Goal: Information Seeking & Learning: Learn about a topic

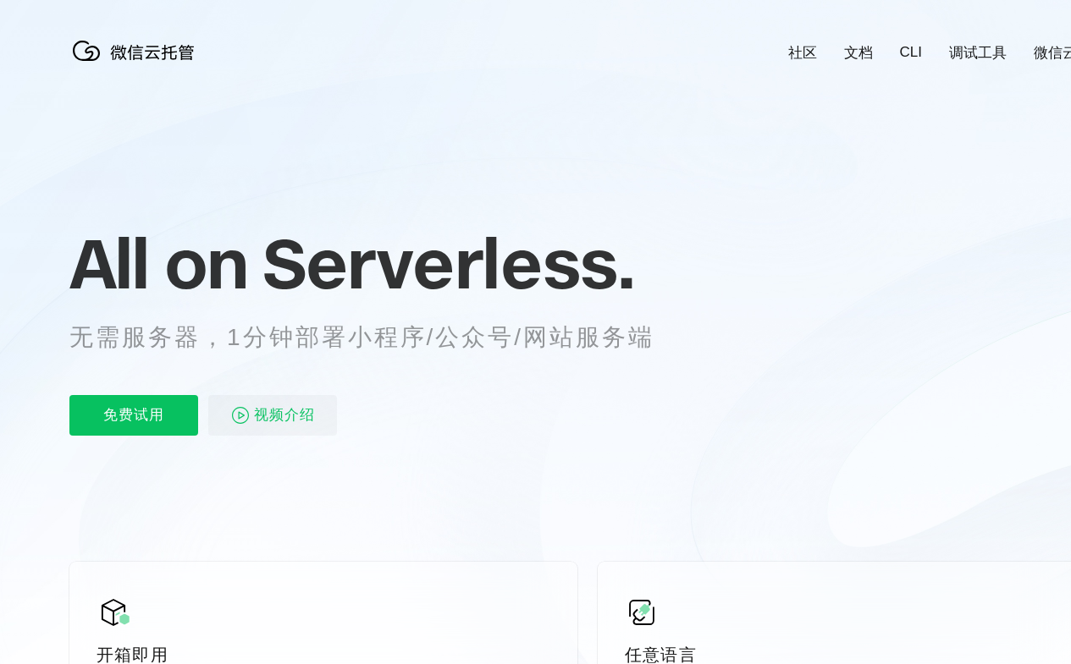
scroll to position [0, 3010]
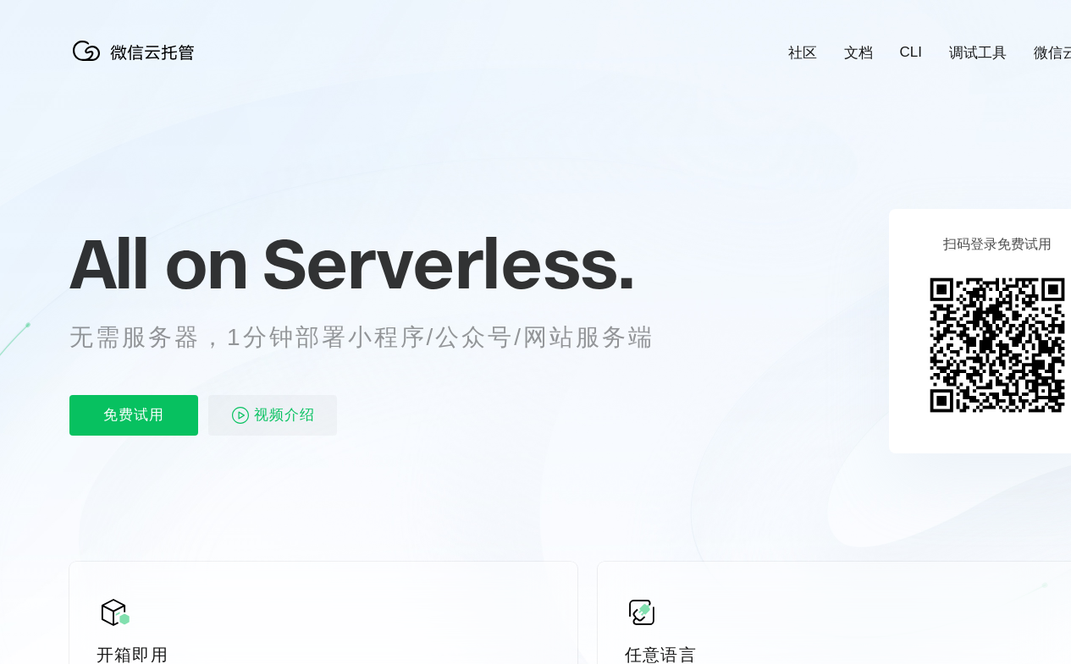
click at [535, 339] on div "All on Serverless. 无需服务器，1分钟部署小程序/公众号/网站服务端 免费试用 视频介绍" at bounding box center [382, 330] width 626 height 245
click at [542, 339] on div "All on Serverless. 无需服务器，1分钟部署小程序/公众号/网站服务端 免费试用 视频介绍" at bounding box center [382, 330] width 626 height 245
click at [802, 44] on link "社区" at bounding box center [802, 52] width 29 height 19
click at [857, 44] on link "文档" at bounding box center [858, 52] width 29 height 19
click at [910, 44] on link "CLI" at bounding box center [911, 52] width 22 height 17
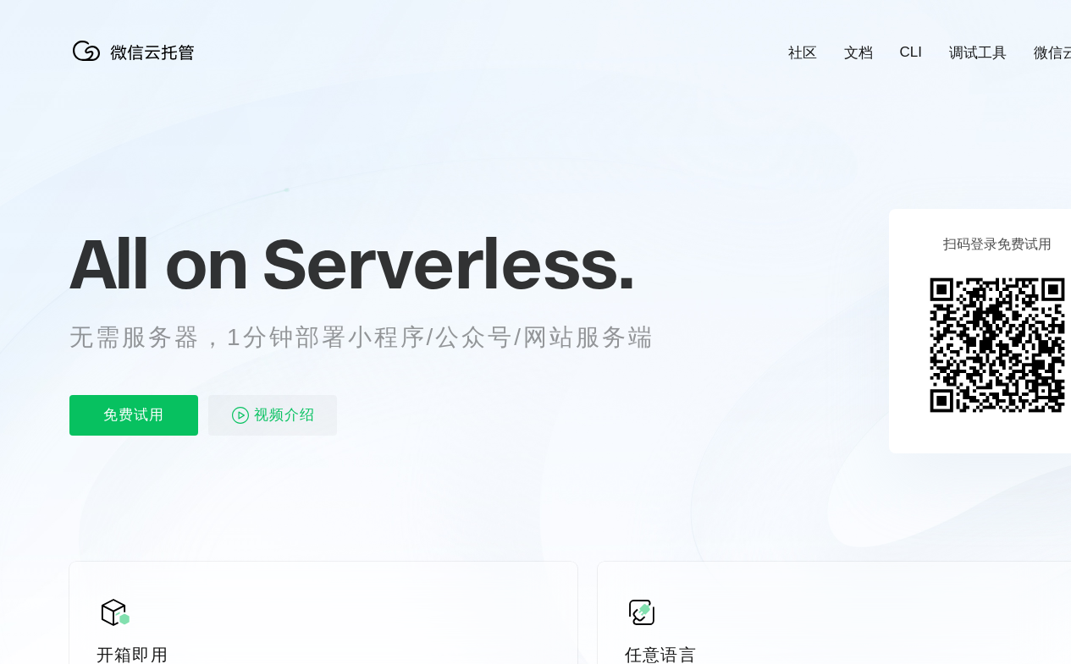
click at [978, 44] on link "调试工具" at bounding box center [978, 52] width 58 height 19
click at [1034, 44] on link "微信云开发" at bounding box center [1069, 52] width 72 height 19
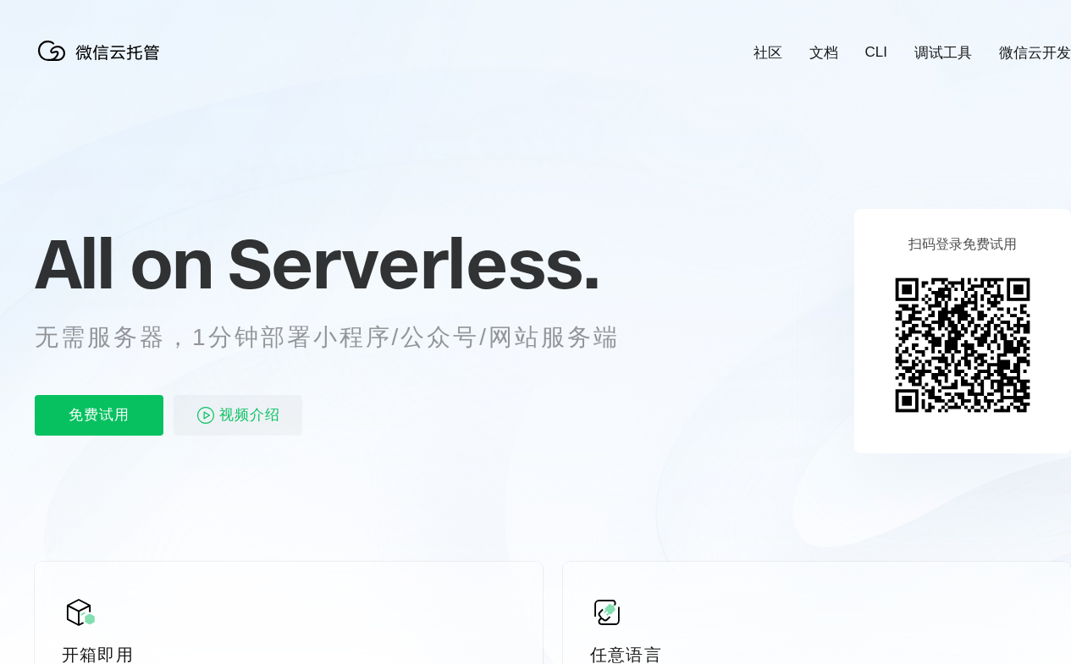
click at [348, 399] on div "免费试用 视频介绍" at bounding box center [348, 415] width 626 height 41
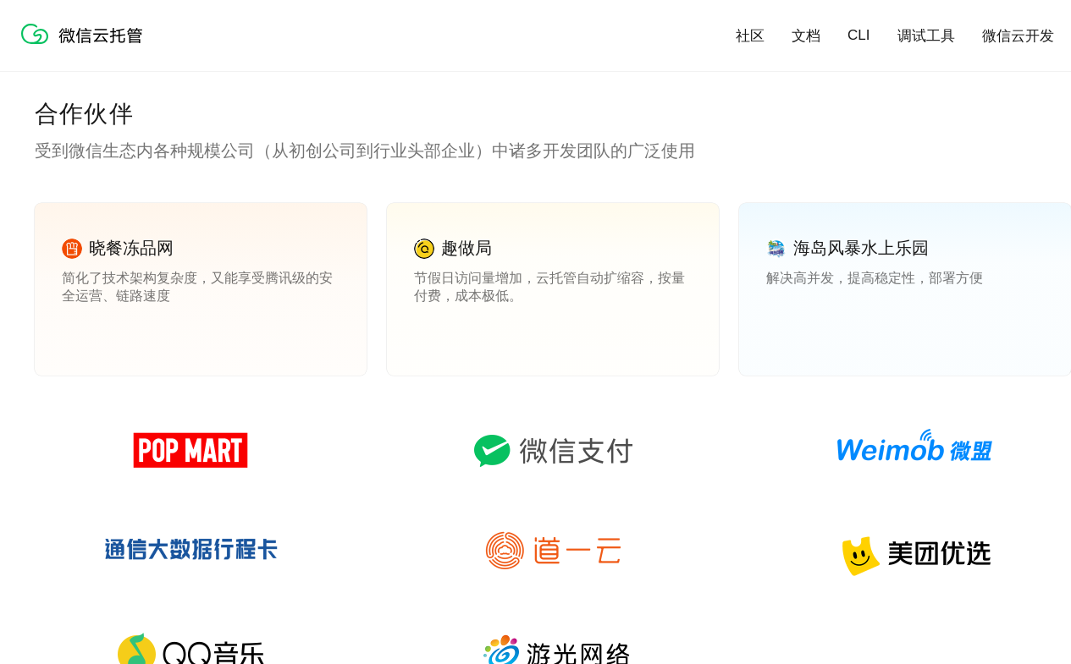
click at [438, 333] on link "查看案例" at bounding box center [437, 332] width 47 height 15
click at [790, 333] on link "查看案例" at bounding box center [789, 332] width 47 height 15
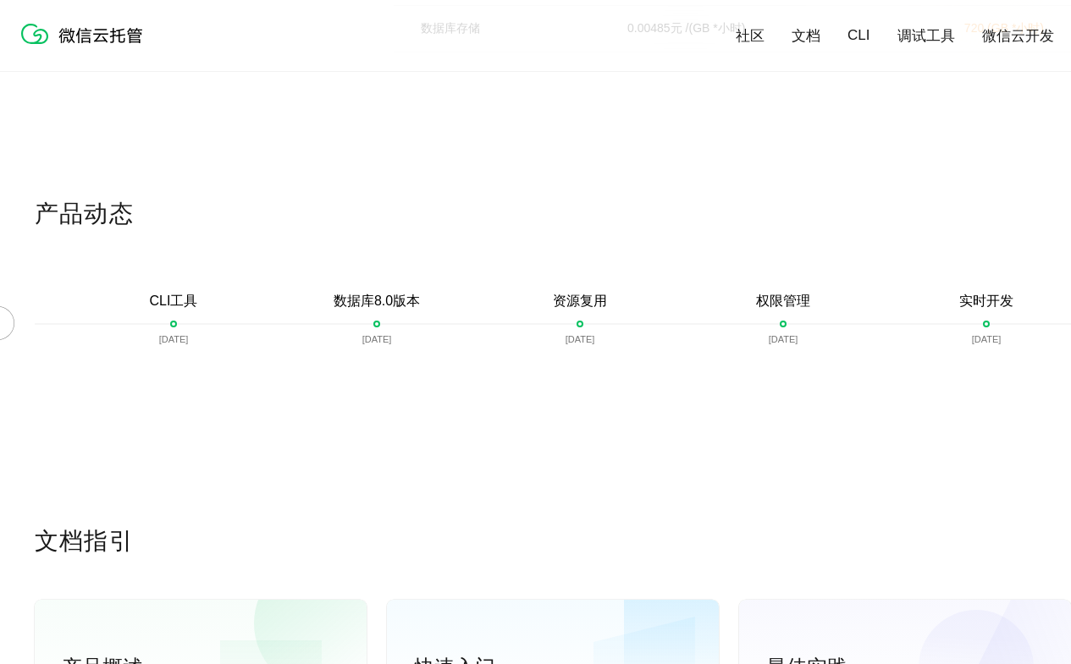
click at [1054, 332] on div at bounding box center [1054, 331] width 34 height 37
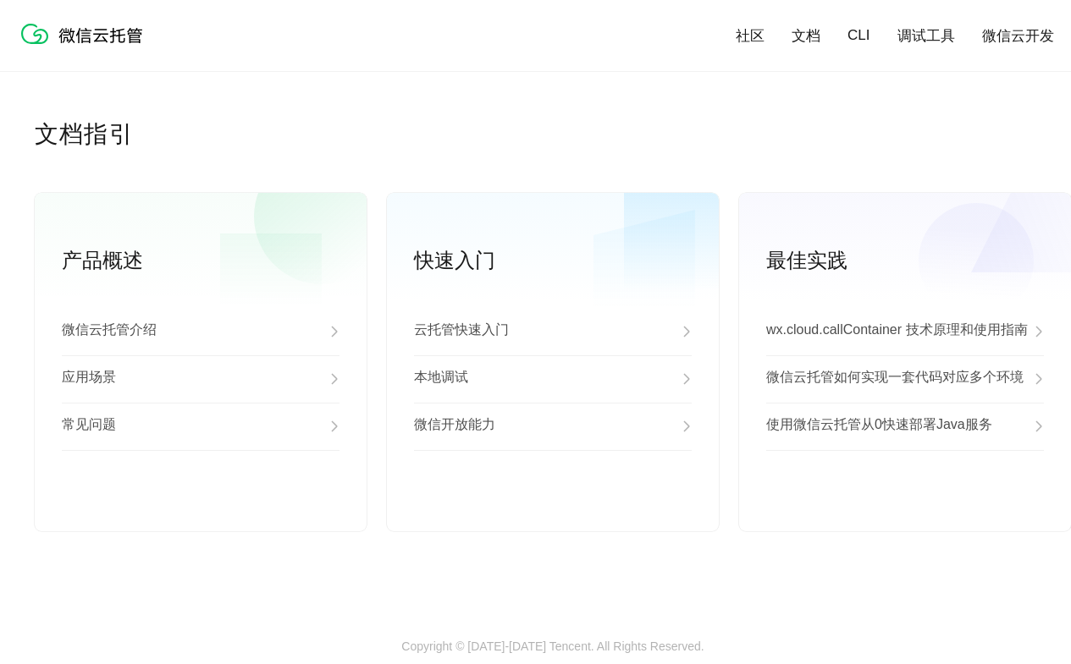
click at [201, 380] on div "应用场景" at bounding box center [201, 378] width 278 height 47
click at [201, 427] on div "常见问题" at bounding box center [201, 426] width 278 height 47
click at [201, 504] on link "查看更多" at bounding box center [201, 503] width 278 height 15
click at [553, 333] on div "云托管快速入门" at bounding box center [553, 331] width 278 height 47
click at [553, 380] on div "本地调试" at bounding box center [553, 378] width 278 height 47
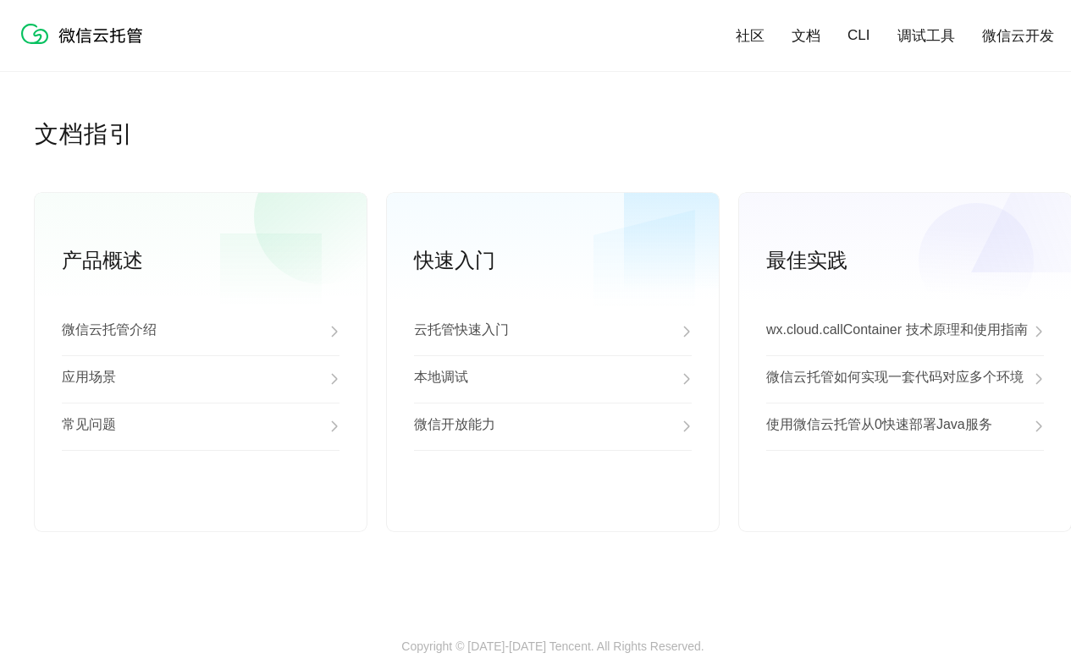
click at [553, 427] on div "微信开放能力" at bounding box center [553, 426] width 278 height 47
click at [553, 504] on link "查看更多" at bounding box center [553, 503] width 278 height 15
click at [905, 333] on p "wx.cloud.callContainer 技术原理和使用指南" at bounding box center [897, 332] width 262 height 20
click at [905, 380] on p "微信云托管如何实现一套代码对应多个环境" at bounding box center [894, 379] width 257 height 20
click at [905, 427] on p "使用微信云托管从0快速部署Java服务" at bounding box center [879, 426] width 226 height 20
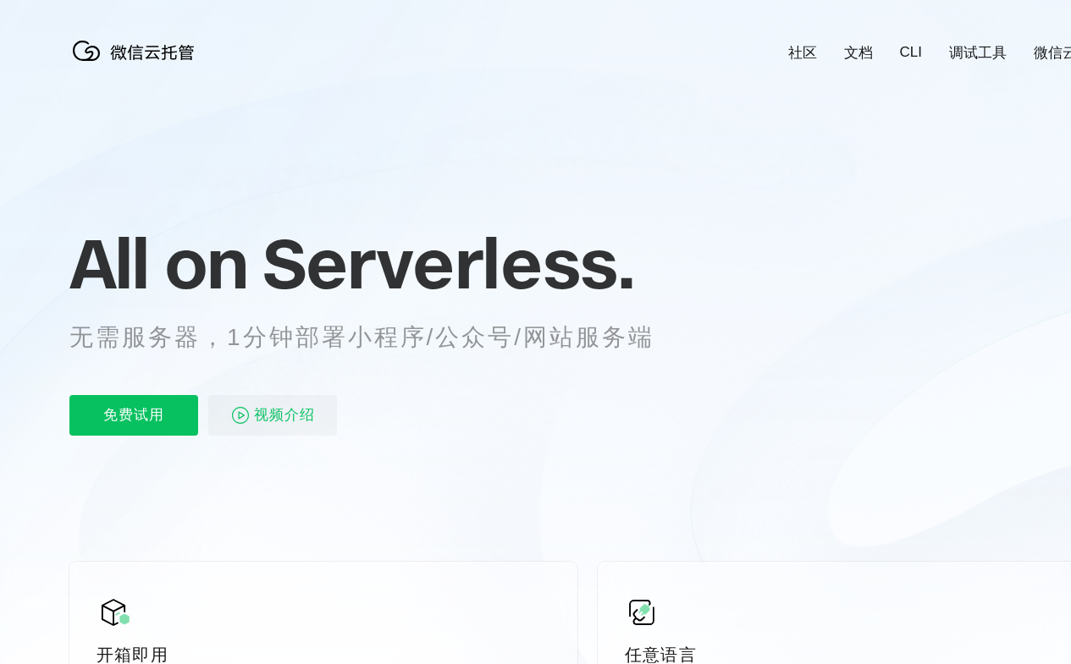
scroll to position [0, 3010]
click at [535, 339] on div "All on Serverless. 无需服务器，1分钟部署小程序/公众号/网站服务端 免费试用 视频介绍" at bounding box center [382, 330] width 626 height 245
click at [542, 339] on div "All on Serverless. 无需服务器，1分钟部署小程序/公众号/网站服务端 免费试用 视频介绍" at bounding box center [382, 330] width 626 height 245
click at [802, 44] on link "社区" at bounding box center [802, 52] width 29 height 19
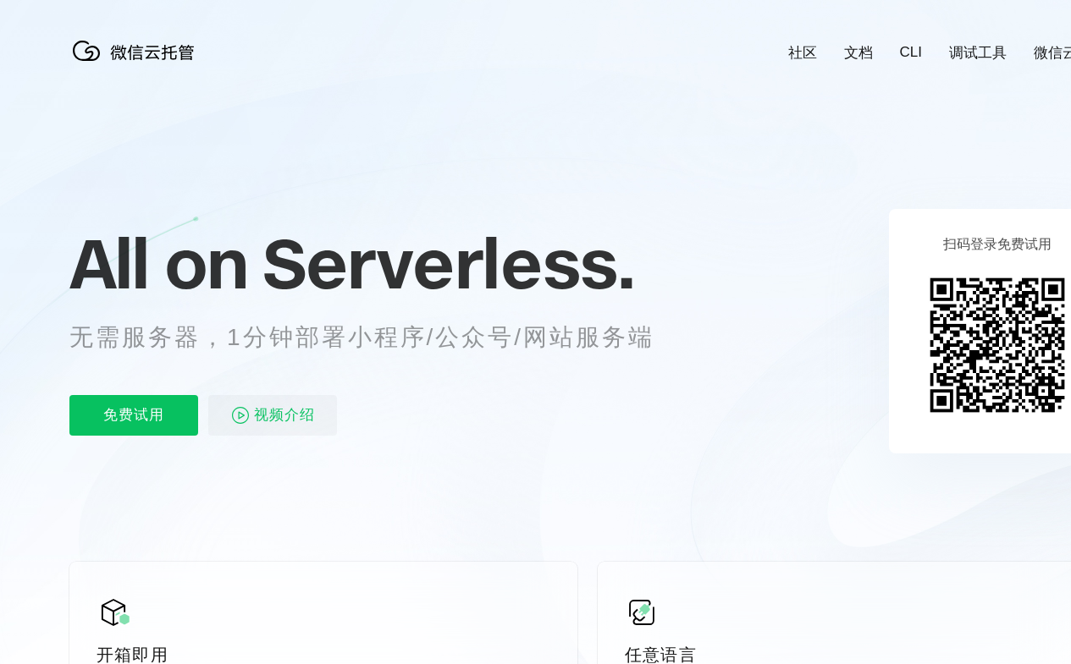
click at [857, 44] on link "文档" at bounding box center [858, 52] width 29 height 19
click at [910, 44] on link "CLI" at bounding box center [911, 52] width 22 height 17
click at [978, 44] on link "调试工具" at bounding box center [978, 52] width 58 height 19
click at [1034, 44] on link "微信云开发" at bounding box center [1069, 52] width 72 height 19
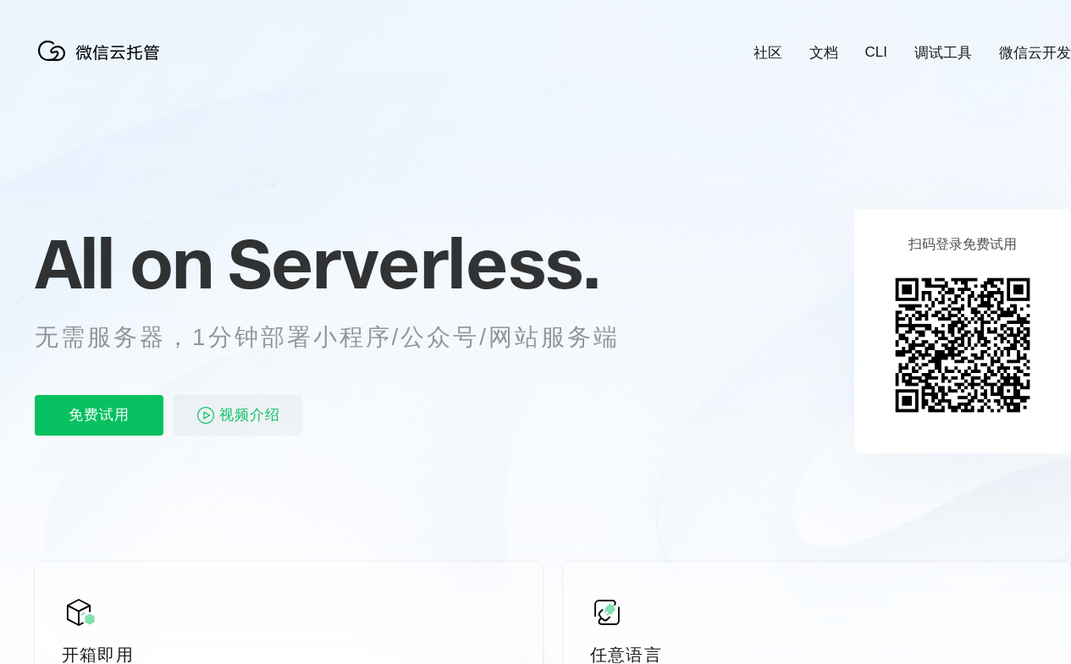
click at [348, 399] on div "免费试用 视频介绍" at bounding box center [348, 415] width 626 height 41
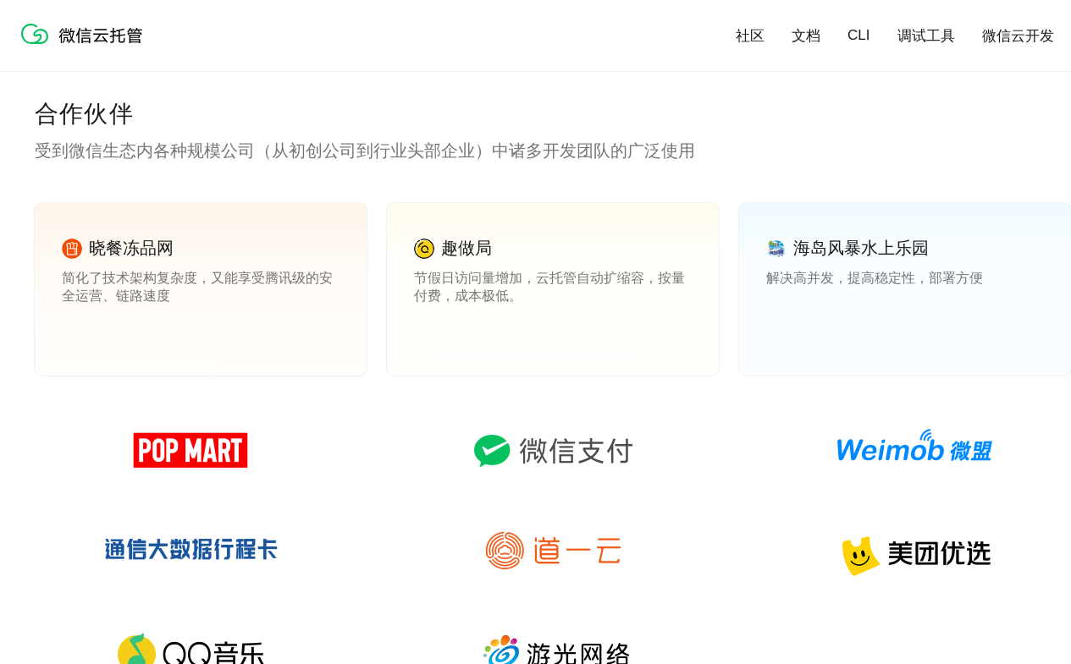
click at [438, 333] on link "查看案例" at bounding box center [437, 332] width 47 height 15
click at [790, 333] on link "查看案例" at bounding box center [789, 332] width 47 height 15
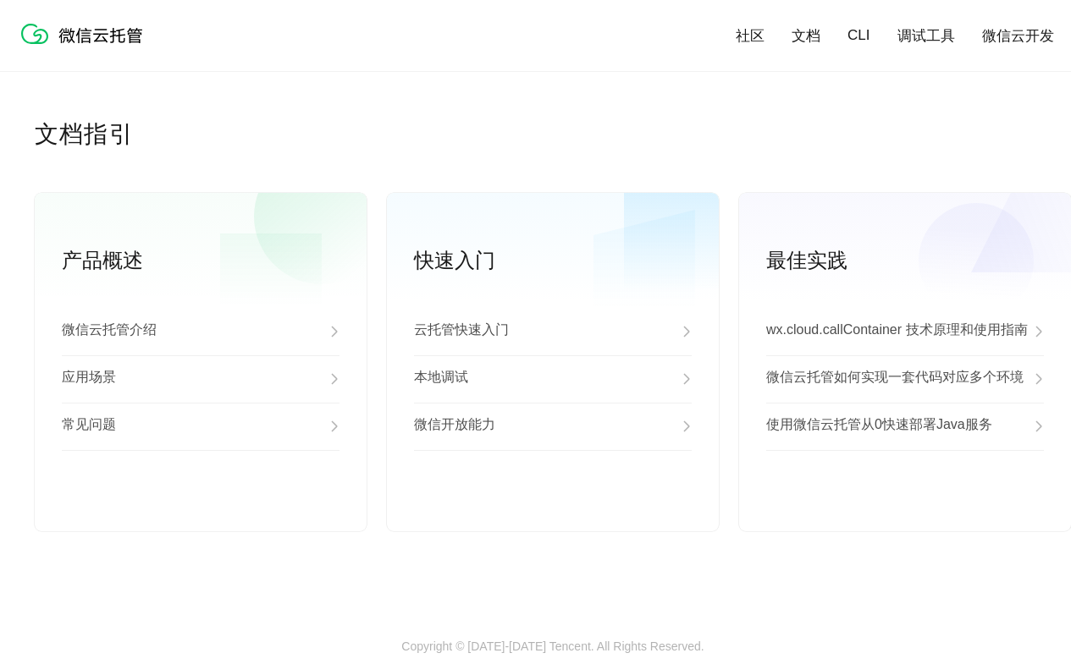
click at [201, 380] on div "应用场景" at bounding box center [201, 378] width 278 height 47
click at [201, 427] on div "常见问题" at bounding box center [201, 426] width 278 height 47
click at [201, 504] on link "查看更多" at bounding box center [201, 503] width 278 height 15
click at [553, 333] on div "云托管快速入门" at bounding box center [553, 331] width 278 height 47
click at [553, 380] on div "本地调试" at bounding box center [553, 378] width 278 height 47
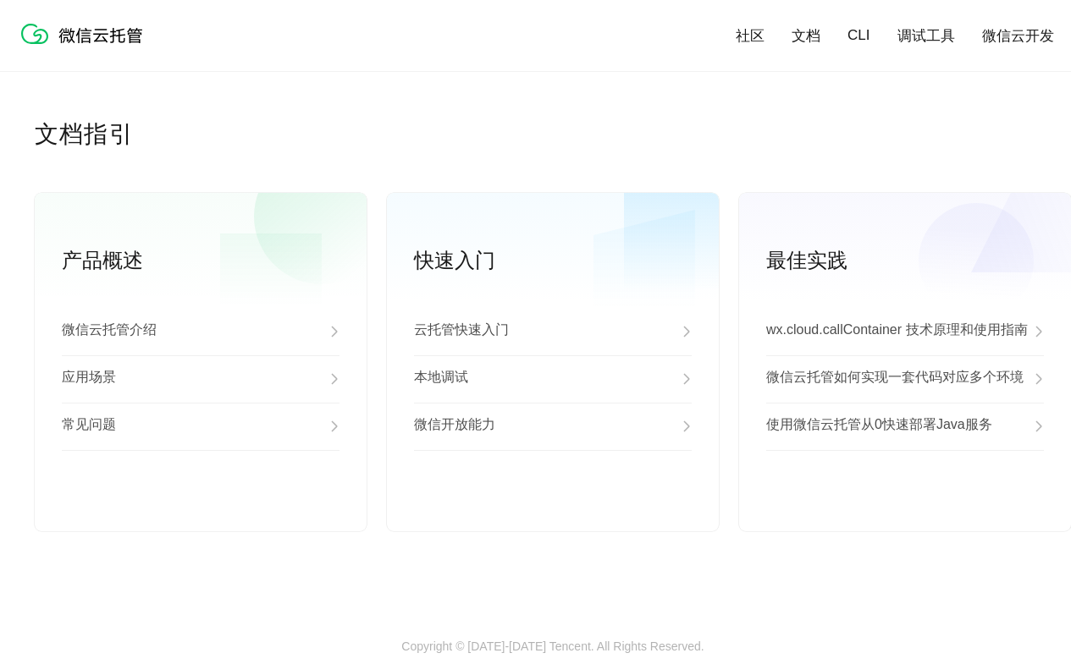
click at [553, 427] on div "微信开放能力" at bounding box center [553, 426] width 278 height 47
click at [553, 504] on link "查看更多" at bounding box center [553, 503] width 278 height 15
click at [905, 333] on p "wx.cloud.callContainer 技术原理和使用指南" at bounding box center [897, 332] width 262 height 20
click at [905, 380] on p "微信云托管如何实现一套代码对应多个环境" at bounding box center [894, 379] width 257 height 20
click at [905, 427] on p "使用微信云托管从0快速部署Java服务" at bounding box center [879, 426] width 226 height 20
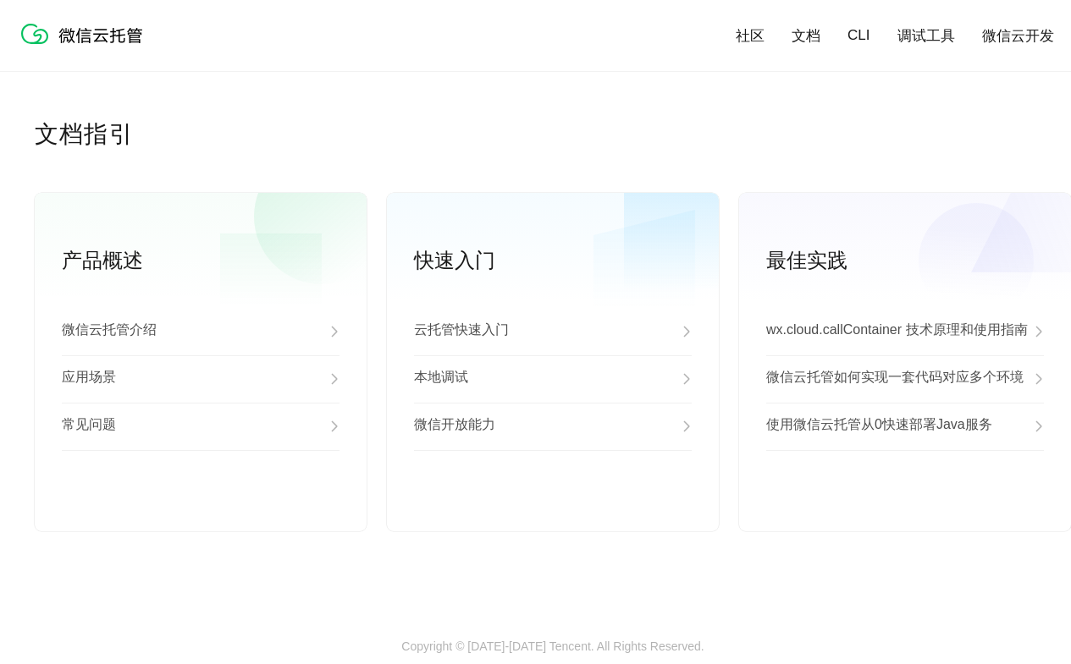
click at [905, 504] on link "查看更多" at bounding box center [905, 503] width 278 height 15
